Goal: Task Accomplishment & Management: Complete application form

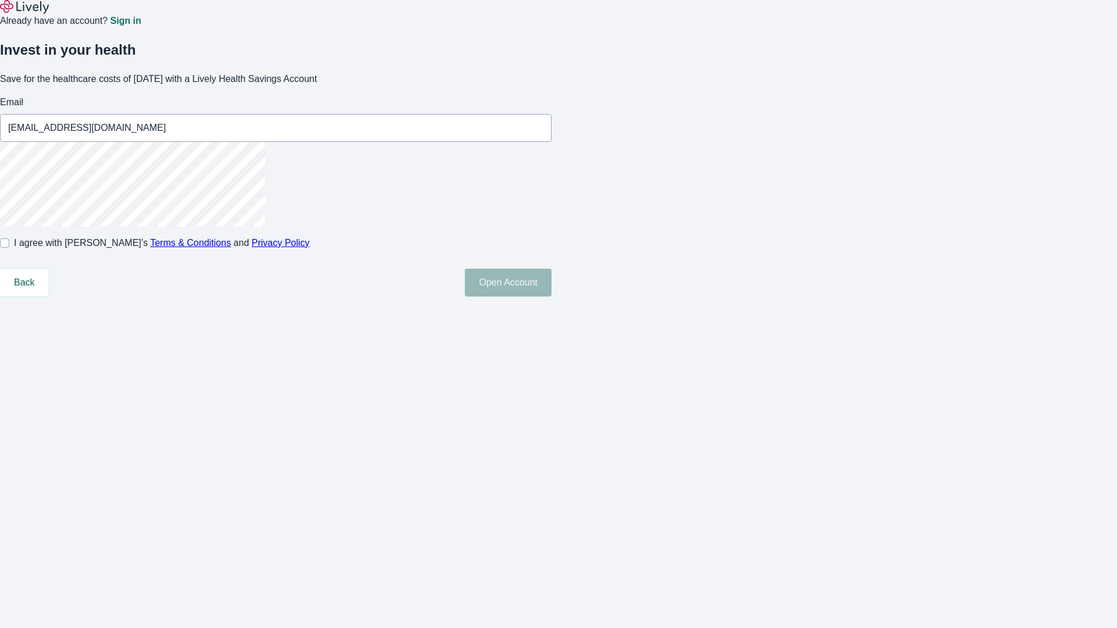
click at [9, 248] on input "I agree with Lively’s Terms & Conditions and Privacy Policy" at bounding box center [4, 243] width 9 height 9
checkbox input "true"
click at [552, 297] on button "Open Account" at bounding box center [508, 283] width 87 height 28
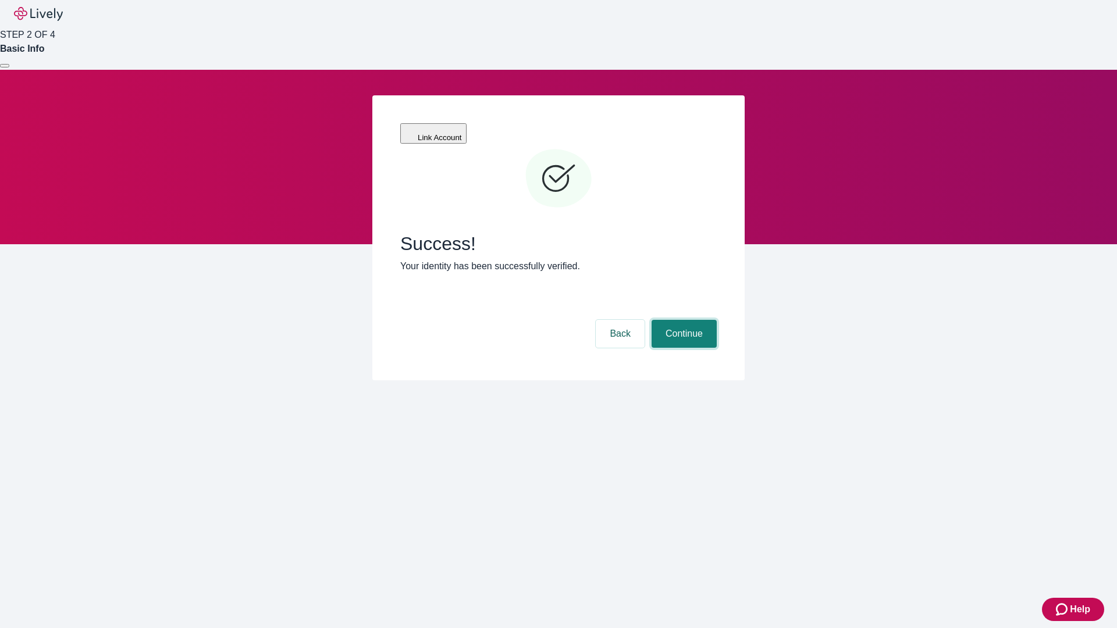
click at [682, 320] on button "Continue" at bounding box center [684, 334] width 65 height 28
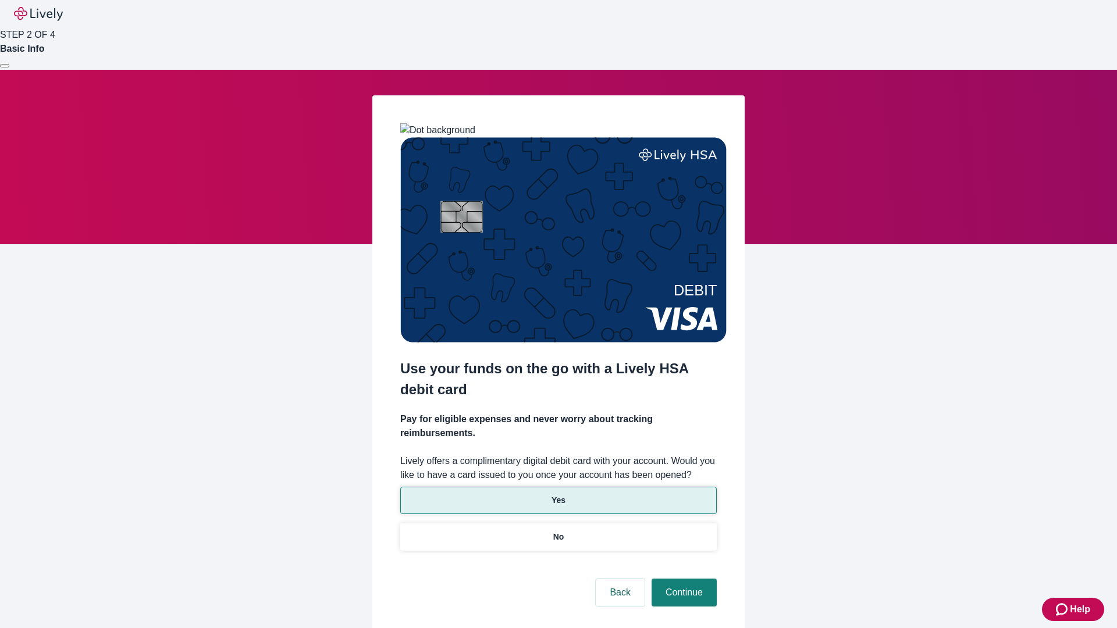
click at [558, 495] on p "Yes" at bounding box center [559, 501] width 14 height 12
click at [682, 579] on button "Continue" at bounding box center [684, 593] width 65 height 28
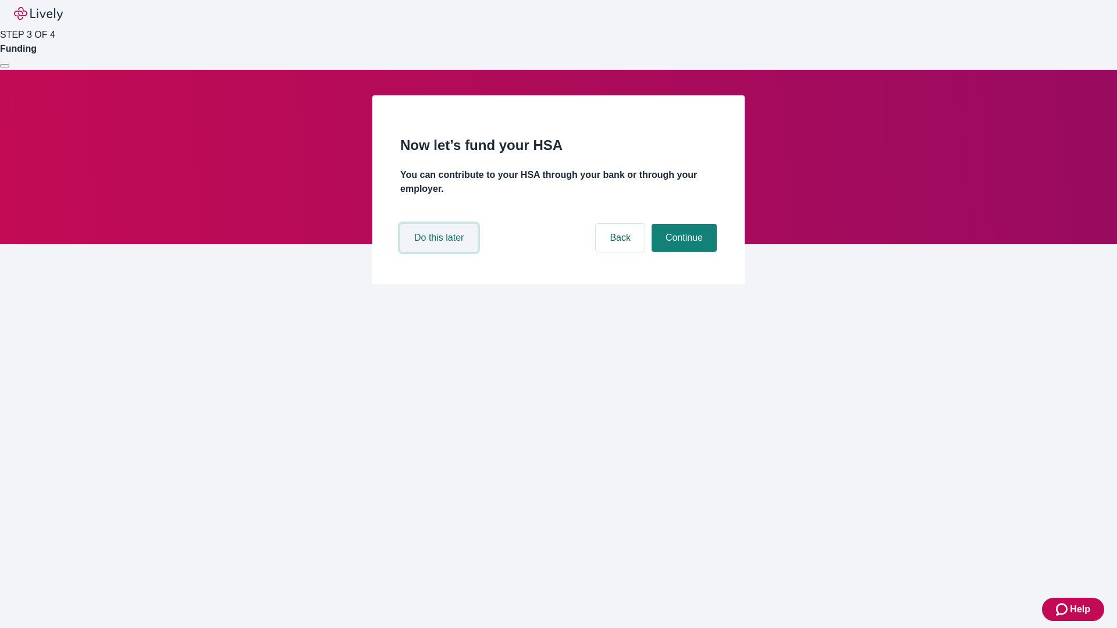
click at [440, 252] on button "Do this later" at bounding box center [438, 238] width 77 height 28
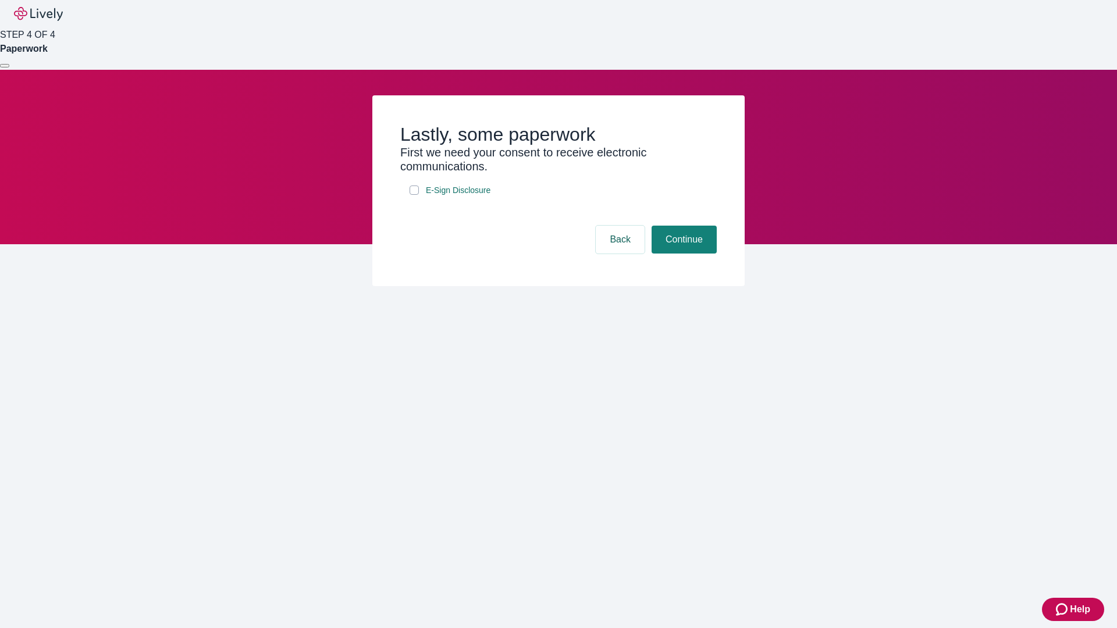
click at [414, 195] on input "E-Sign Disclosure" at bounding box center [414, 190] width 9 height 9
checkbox input "true"
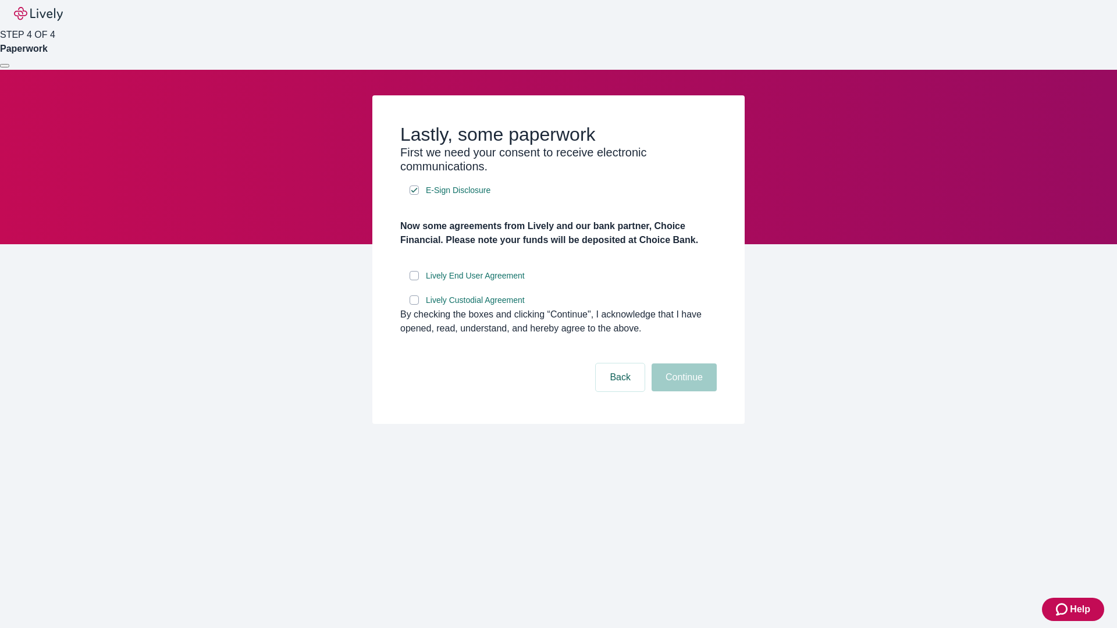
click at [414, 280] on input "Lively End User Agreement" at bounding box center [414, 275] width 9 height 9
checkbox input "true"
click at [414, 305] on input "Lively Custodial Agreement" at bounding box center [414, 300] width 9 height 9
checkbox input "true"
click at [682, 392] on button "Continue" at bounding box center [684, 378] width 65 height 28
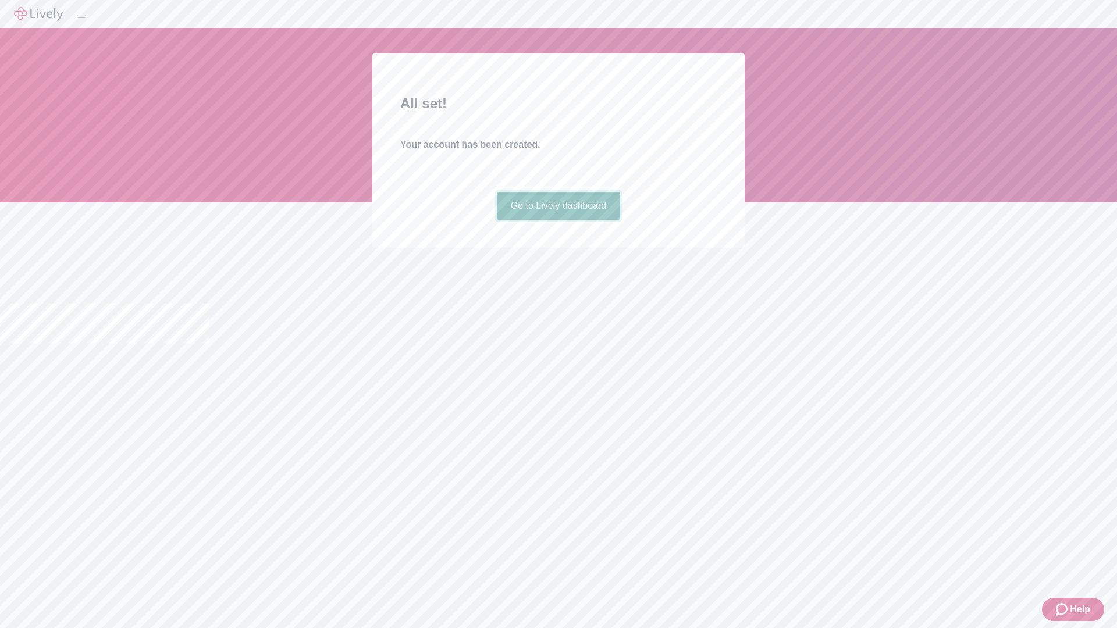
click at [558, 220] on link "Go to Lively dashboard" at bounding box center [559, 206] width 124 height 28
